Goal: Information Seeking & Learning: Learn about a topic

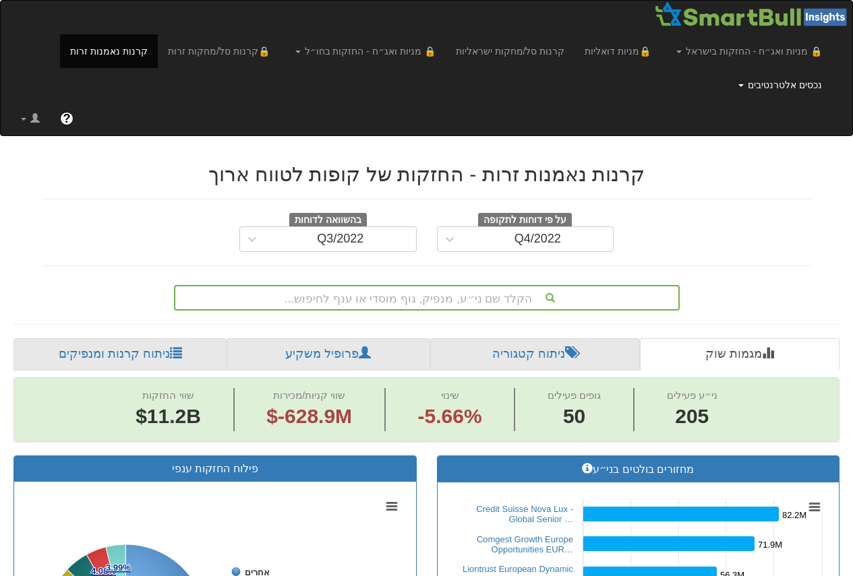
click at [772, 86] on link "נכסים אלטרנטיבים" at bounding box center [780, 85] width 104 height 34
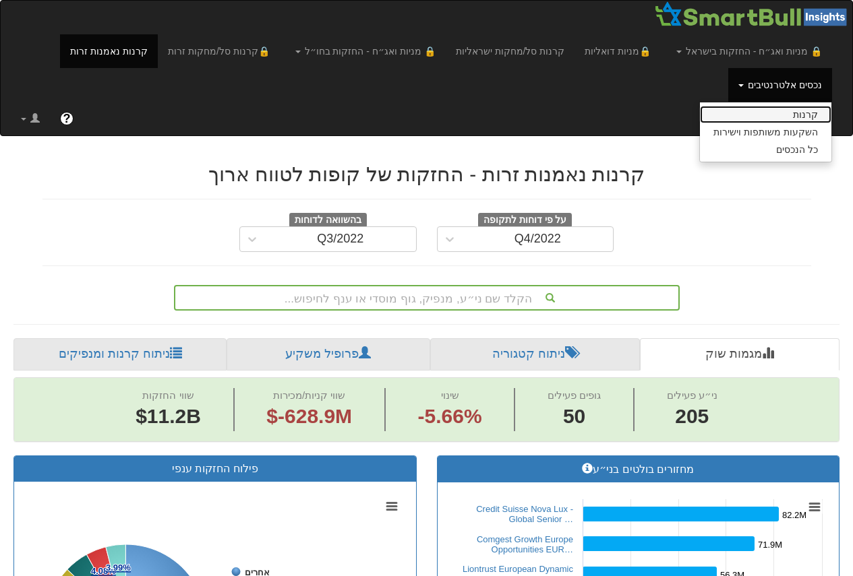
click at [779, 117] on link "קרנות" at bounding box center [765, 115] width 131 height 18
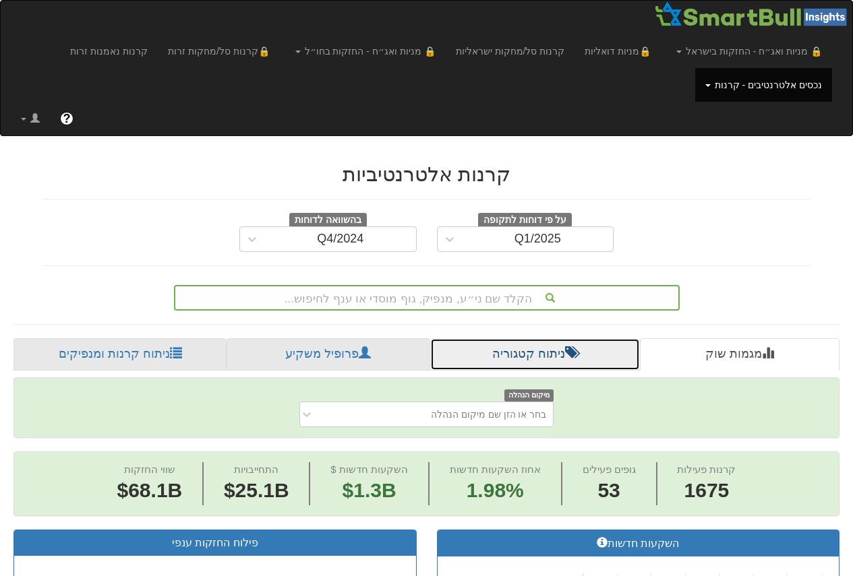
click at [482, 355] on link "ניתוח קטגוריה" at bounding box center [535, 354] width 210 height 32
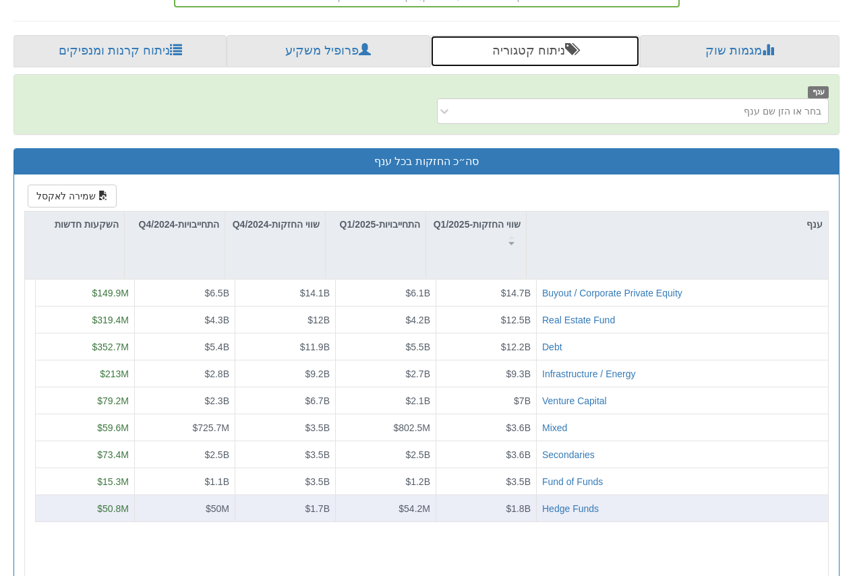
scroll to position [337, 0]
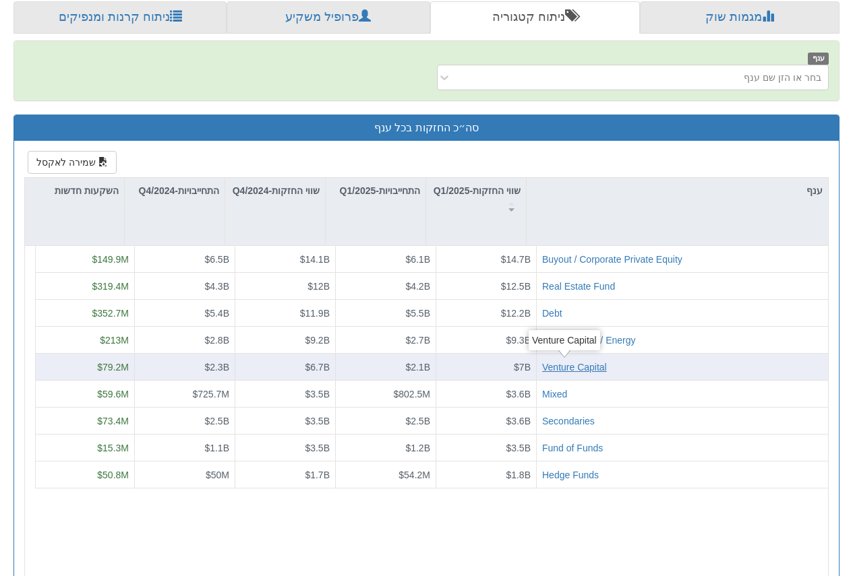
click at [570, 369] on div "Venture Capital" at bounding box center [574, 367] width 65 height 13
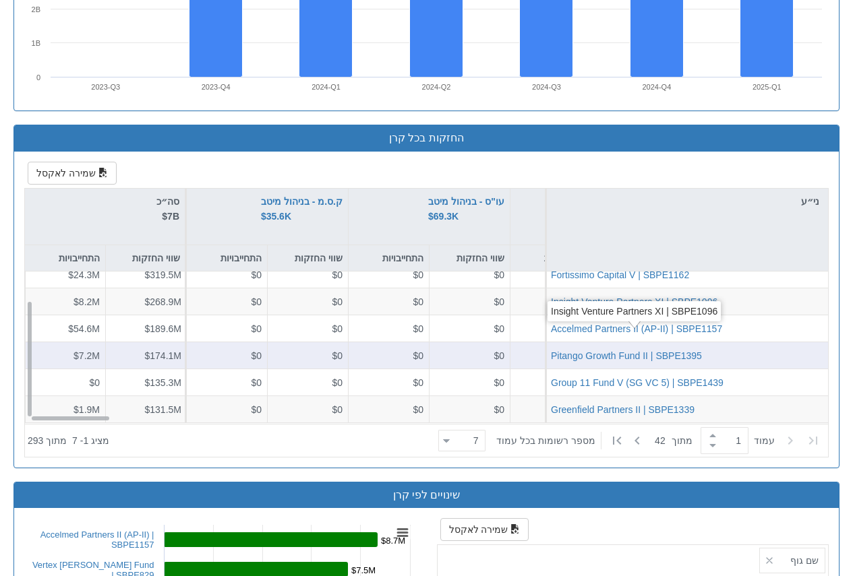
scroll to position [1213, 0]
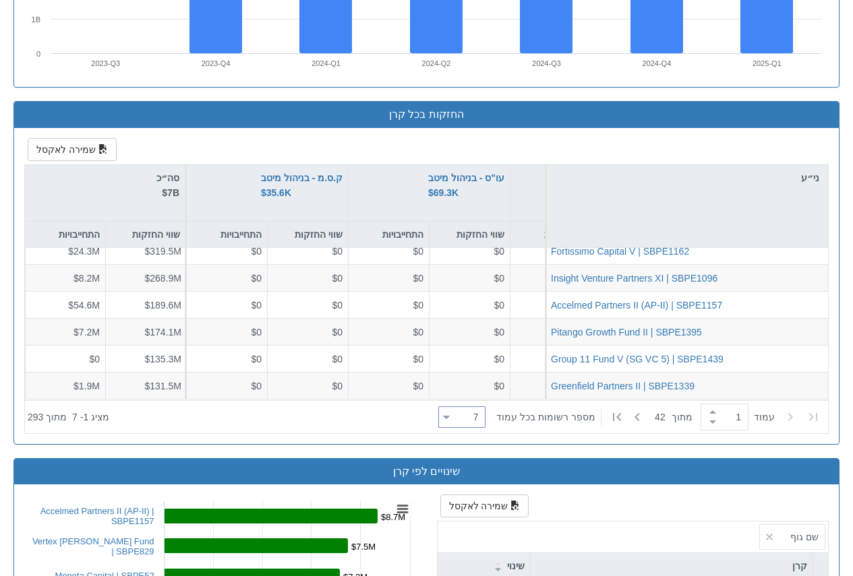
click at [472, 417] on div "7 7" at bounding box center [467, 417] width 35 height 19
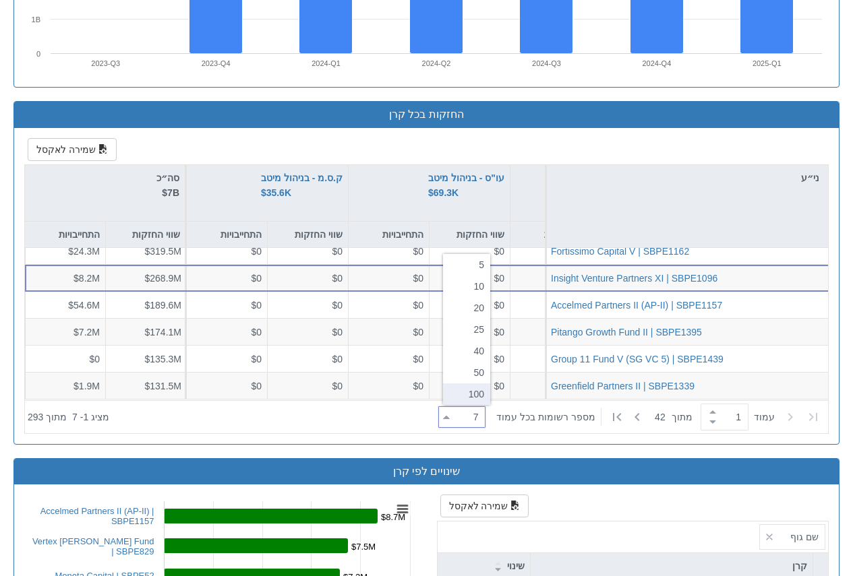
click at [475, 398] on div "100" at bounding box center [466, 395] width 47 height 22
type input "100"
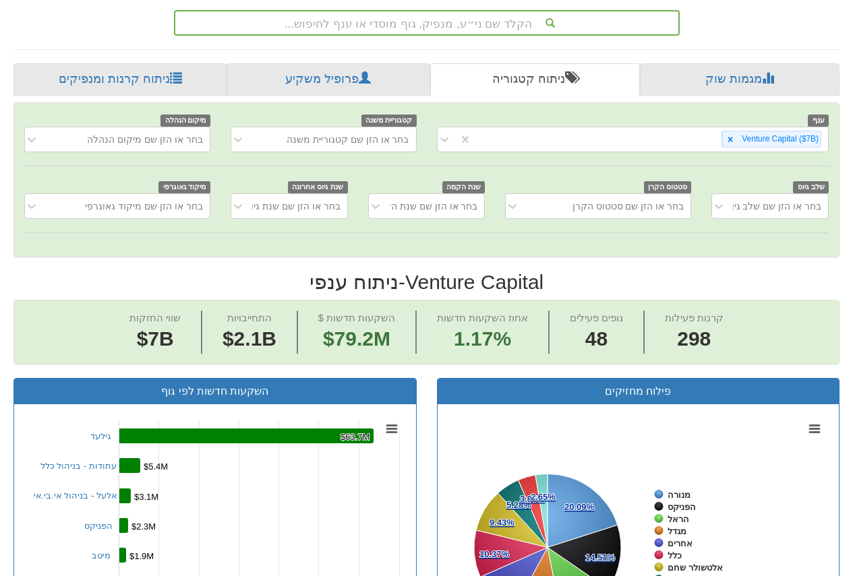
scroll to position [270, 0]
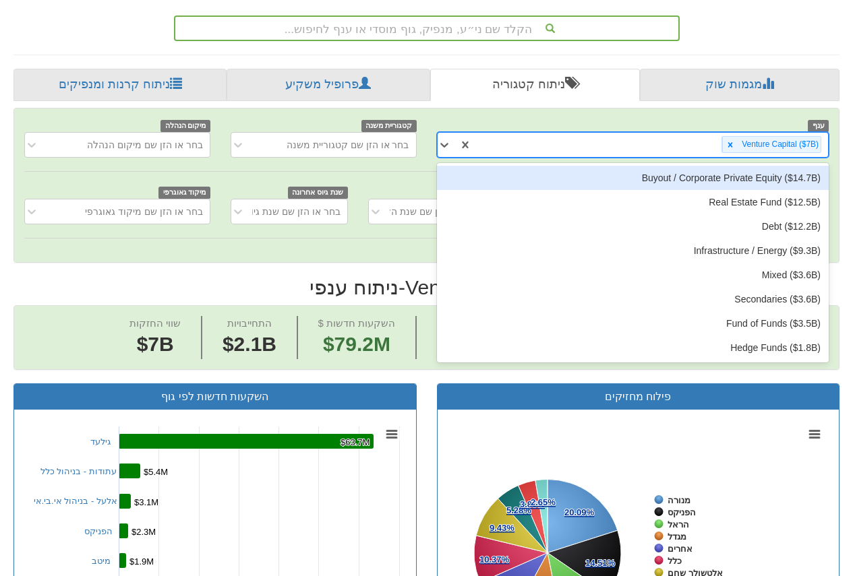
click at [621, 152] on div "Venture Capital ‎($7B‎)‎" at bounding box center [650, 144] width 357 height 22
click at [714, 178] on div "Buyout / Corporate Private Equity ‎($14.7B‎)‎" at bounding box center [633, 178] width 392 height 24
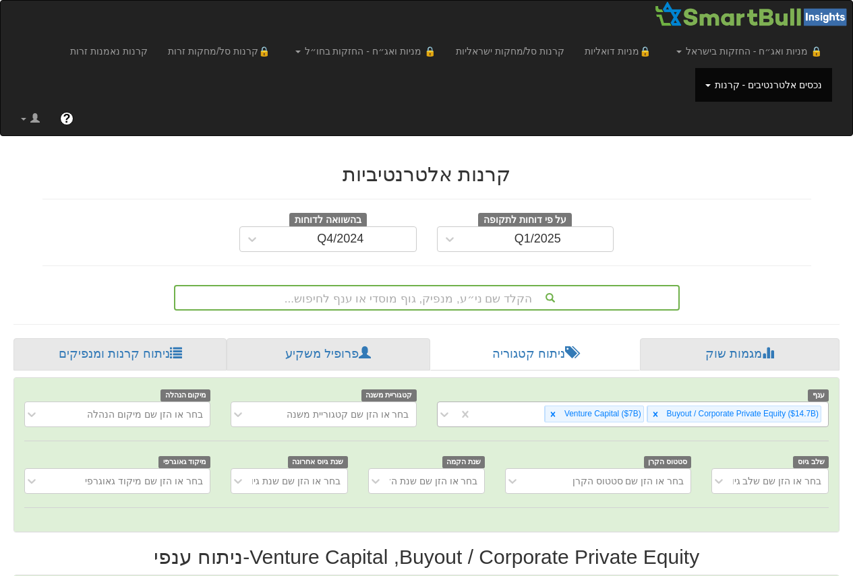
scroll to position [0, 7893]
click at [553, 417] on icon at bounding box center [552, 414] width 9 height 9
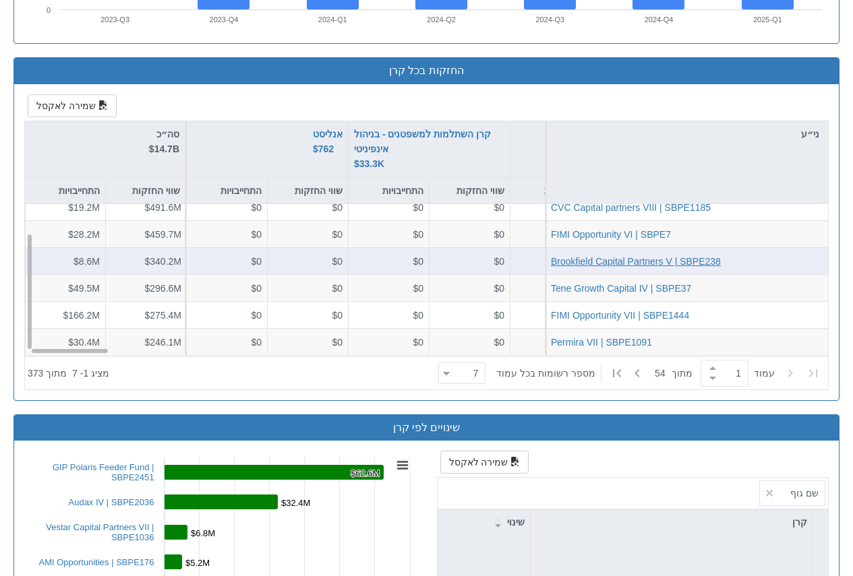
scroll to position [1281, 0]
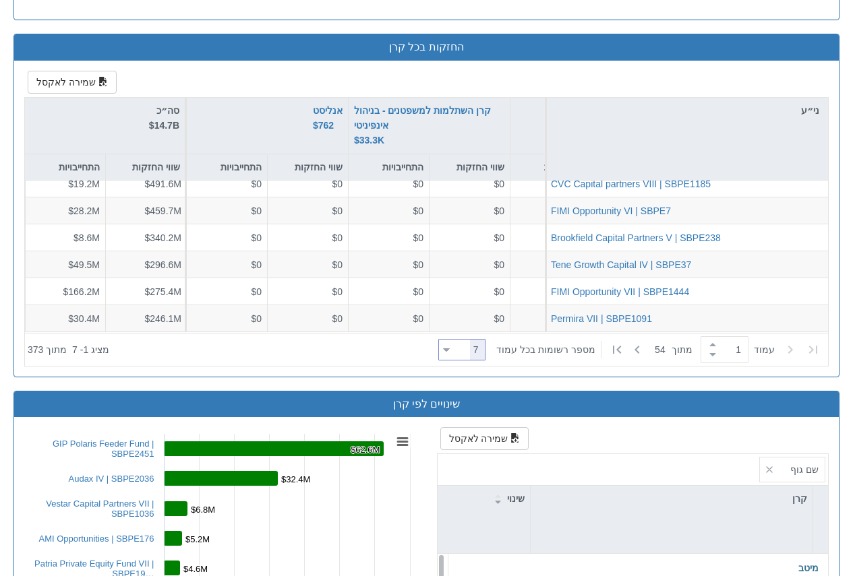
click at [450, 352] on div at bounding box center [446, 350] width 7 height 18
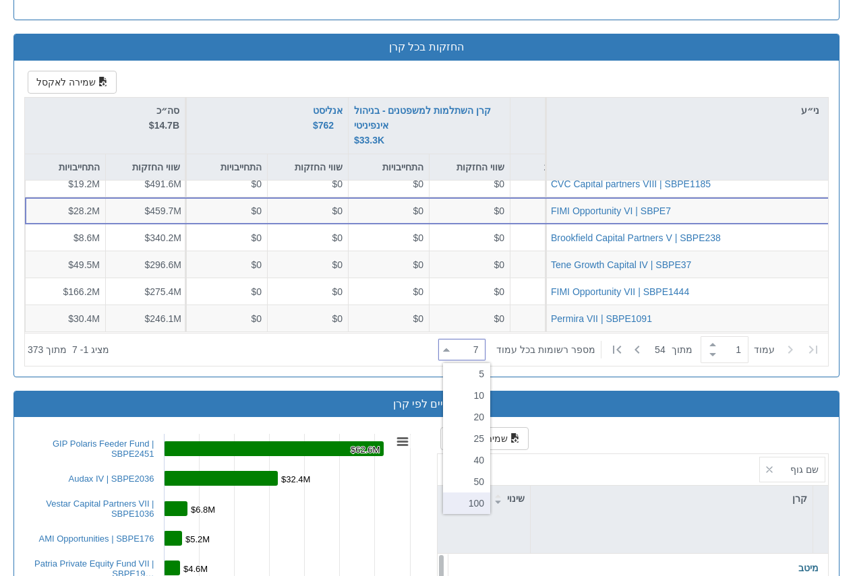
click at [472, 506] on div "100" at bounding box center [466, 504] width 47 height 22
type input "100"
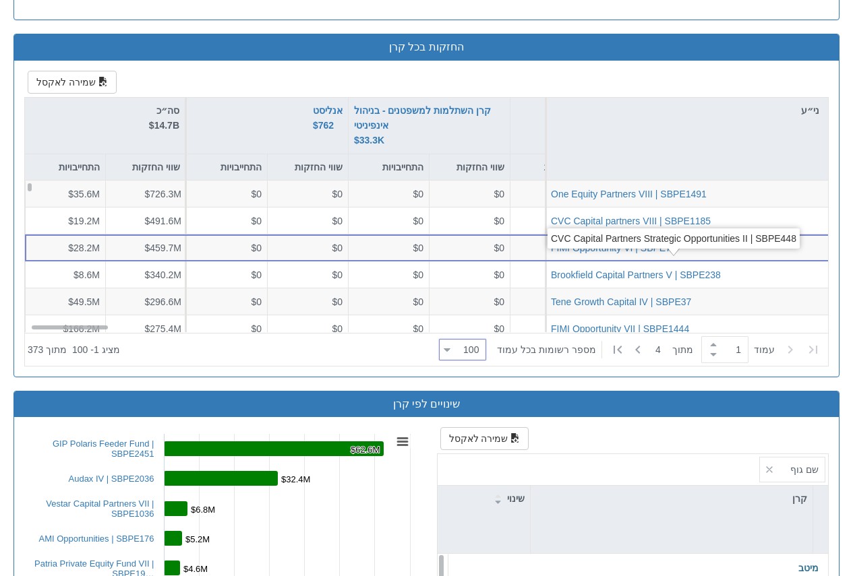
scroll to position [0, 0]
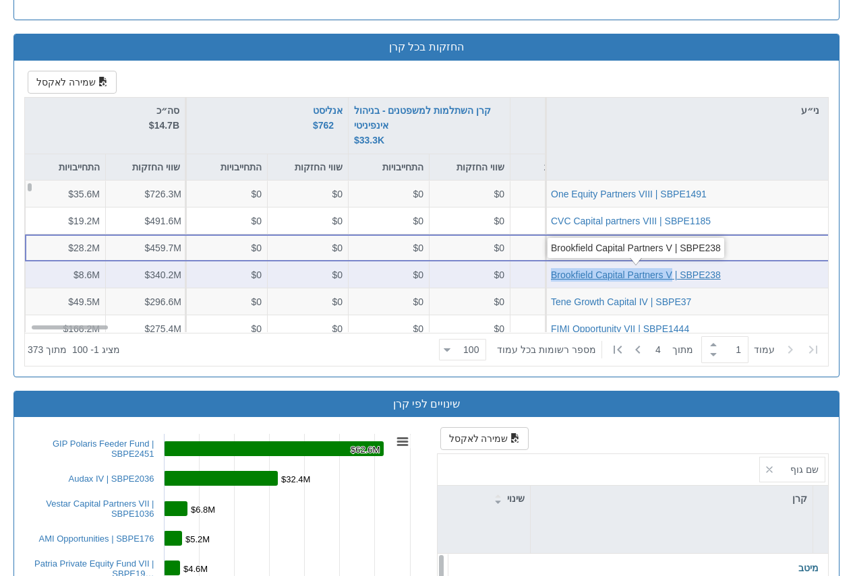
drag, startPoint x: 547, startPoint y: 278, endPoint x: 665, endPoint y: 268, distance: 118.5
click at [673, 274] on div "Brookfield Capital Partners V | SBPE238" at bounding box center [686, 275] width 283 height 27
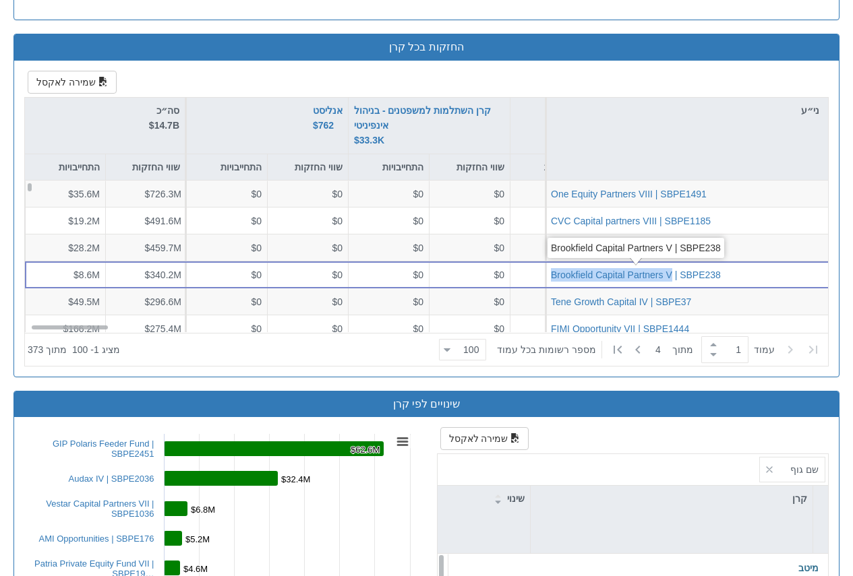
copy div "Brookfield Capital Partners V"
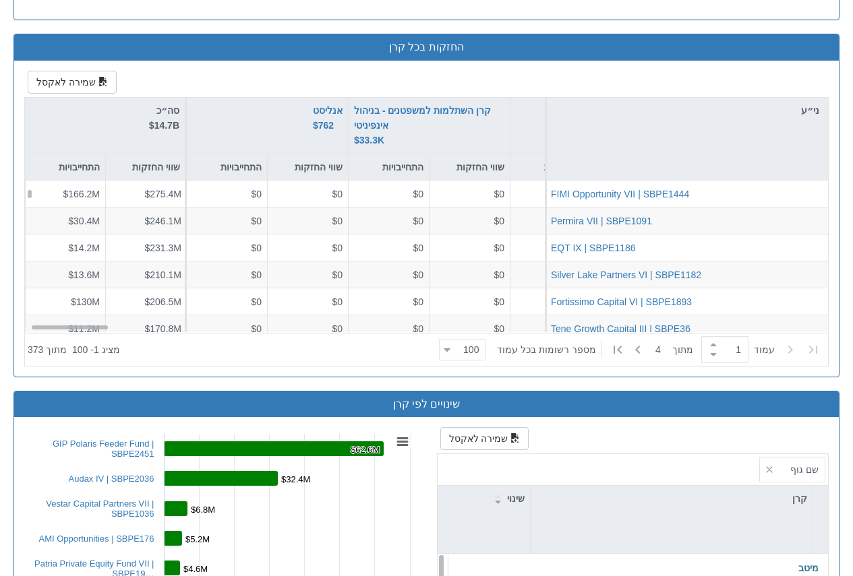
scroll to position [135, 0]
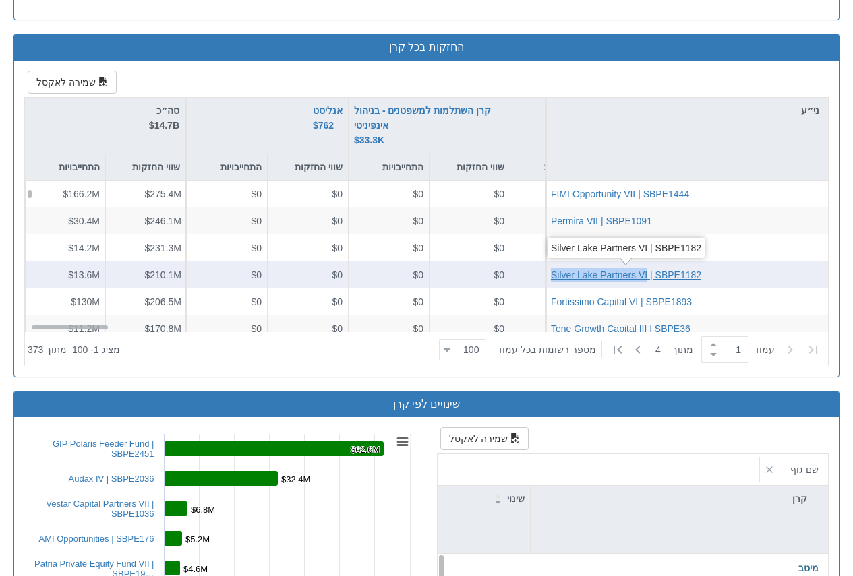
drag, startPoint x: 547, startPoint y: 277, endPoint x: 646, endPoint y: 277, distance: 99.1
click at [646, 277] on div "Silver Lake Partners VI | SBPE1182" at bounding box center [686, 275] width 283 height 27
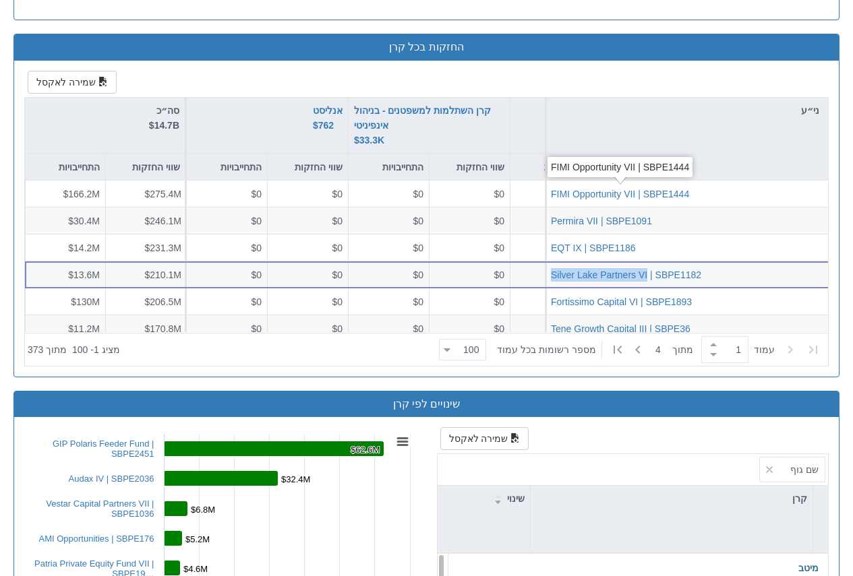
copy div "Silver Lake Partners VI"
